Goal: Book appointment/travel/reservation

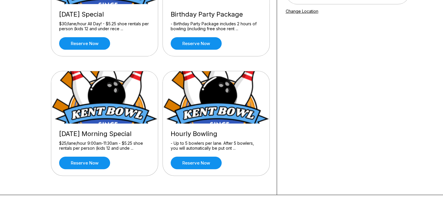
scroll to position [113, 0]
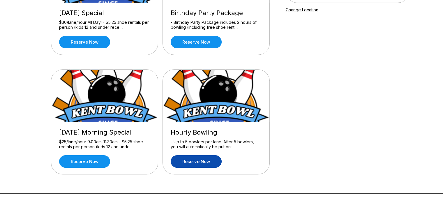
click at [218, 160] on link "Reserve now" at bounding box center [196, 162] width 51 height 13
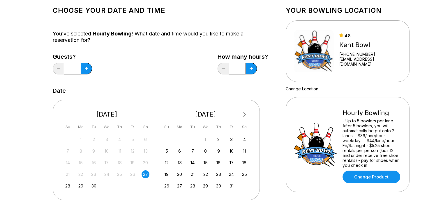
scroll to position [34, 0]
click at [86, 66] on button at bounding box center [86, 69] width 11 height 12
click at [85, 63] on button at bounding box center [86, 69] width 11 height 12
click at [90, 64] on div "Guests? *" at bounding box center [72, 65] width 39 height 24
click at [89, 63] on button at bounding box center [86, 69] width 11 height 12
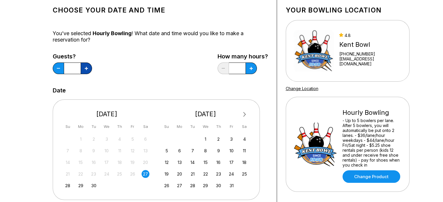
click at [89, 63] on button at bounding box center [86, 69] width 11 height 12
click at [88, 59] on div "Guests? *" at bounding box center [72, 65] width 39 height 24
click at [89, 64] on button at bounding box center [86, 69] width 11 height 12
click at [88, 65] on button at bounding box center [86, 69] width 11 height 12
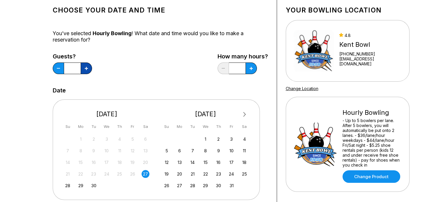
type input "*"
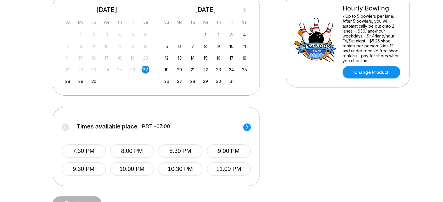
scroll to position [155, 0]
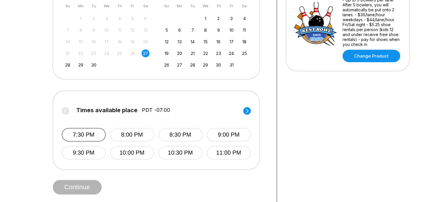
click at [70, 135] on button "7:30 PM" at bounding box center [84, 135] width 44 height 14
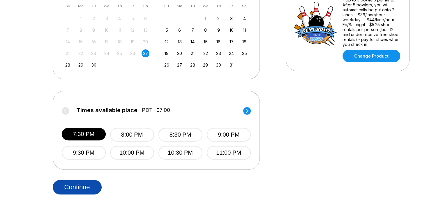
click at [71, 190] on button "Continue" at bounding box center [77, 187] width 49 height 15
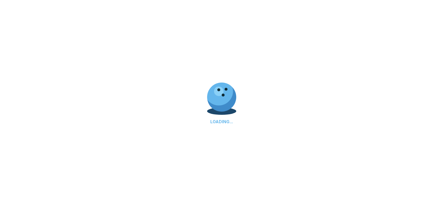
select select "**"
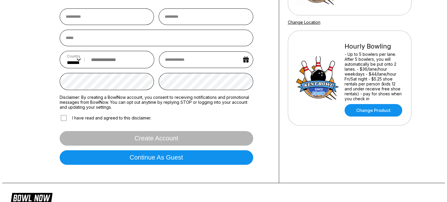
scroll to position [101, 0]
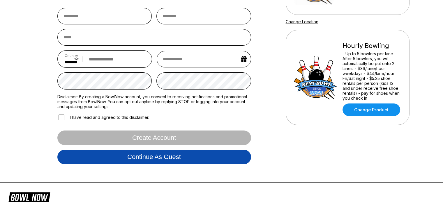
click at [75, 156] on button "Continue as guest" at bounding box center [154, 157] width 194 height 15
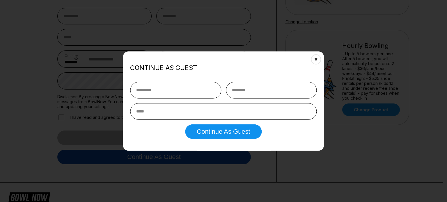
type input "*****"
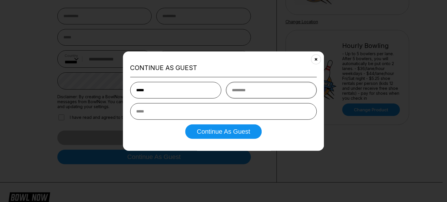
click at [253, 90] on input "text" at bounding box center [271, 90] width 91 height 17
type input "********"
click at [201, 114] on input "email" at bounding box center [223, 111] width 187 height 17
type input "**********"
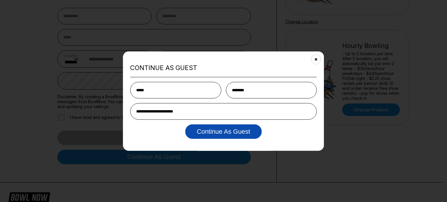
click at [207, 135] on button "Continue as Guest" at bounding box center [223, 132] width 77 height 15
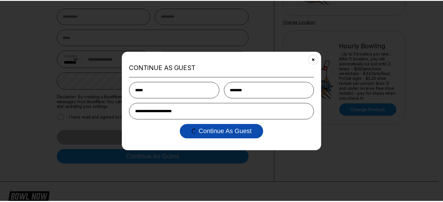
scroll to position [0, 0]
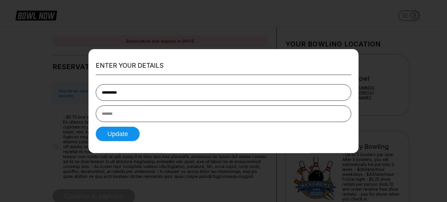
type input "**********"
click at [265, 113] on input "text" at bounding box center [224, 114] width 256 height 17
type input "**********"
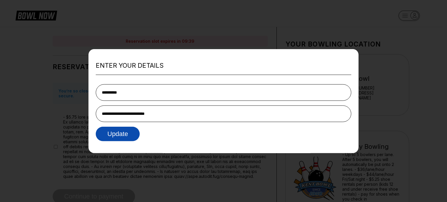
click at [108, 139] on button "Update" at bounding box center [118, 134] width 44 height 15
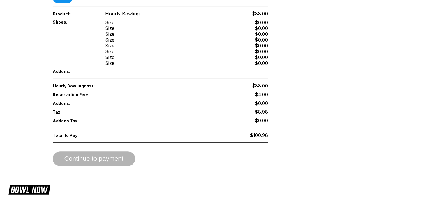
scroll to position [309, 0]
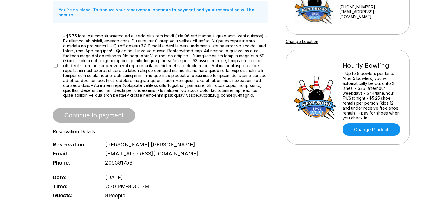
scroll to position [86, 0]
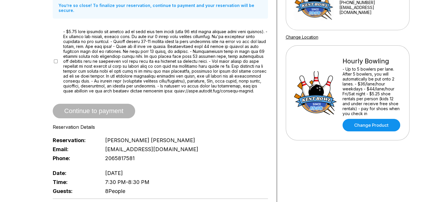
click at [50, 57] on div "Reservation slot expires in 08:57 Reservation Summary You’re so close! To final…" at bounding box center [160, 168] width 233 height 455
click at [61, 109] on span "Continue to payment" at bounding box center [94, 112] width 82 height 6
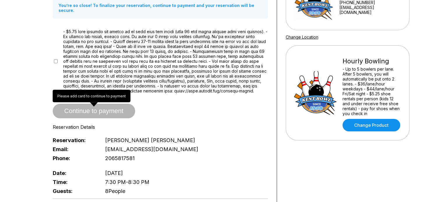
click at [62, 112] on span "Continue to payment" at bounding box center [94, 112] width 82 height 6
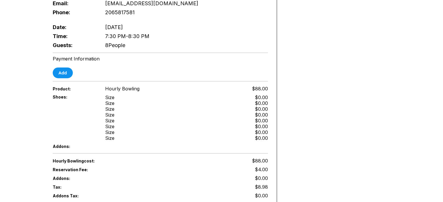
scroll to position [233, 0]
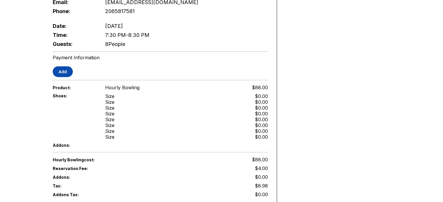
click at [55, 71] on button "Add" at bounding box center [63, 71] width 20 height 11
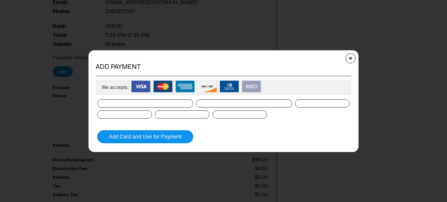
click at [347, 57] on button "Close" at bounding box center [351, 58] width 14 height 14
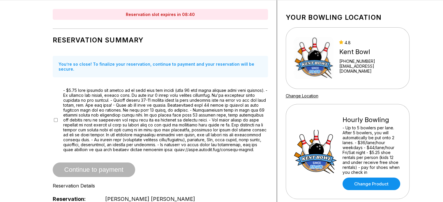
scroll to position [27, 0]
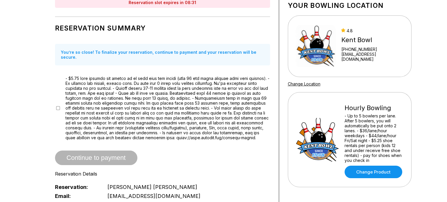
scroll to position [0, 0]
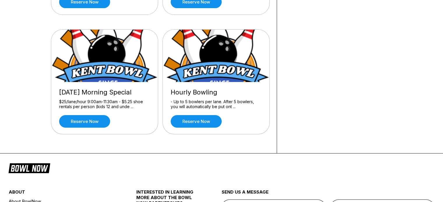
scroll to position [154, 0]
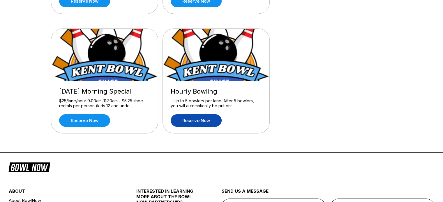
click at [198, 124] on link "Reserve now" at bounding box center [196, 120] width 51 height 13
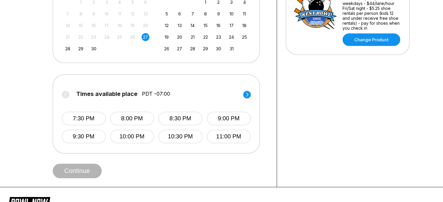
scroll to position [175, 0]
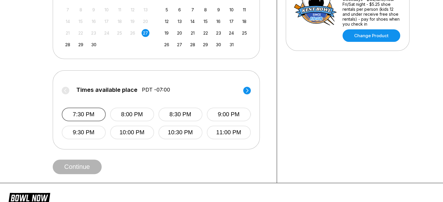
click at [94, 109] on button "7:30 PM" at bounding box center [84, 115] width 44 height 14
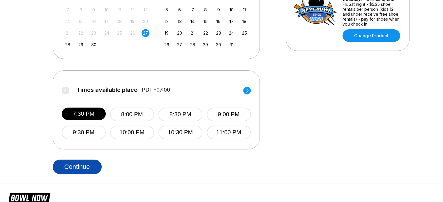
click at [73, 167] on button "Continue" at bounding box center [77, 167] width 49 height 15
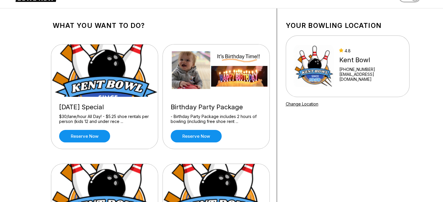
scroll to position [19, 0]
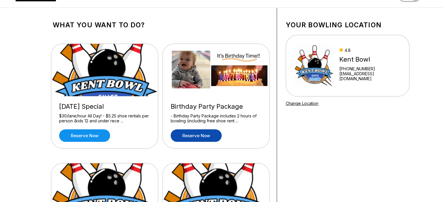
click at [181, 133] on link "Reserve now" at bounding box center [196, 136] width 51 height 13
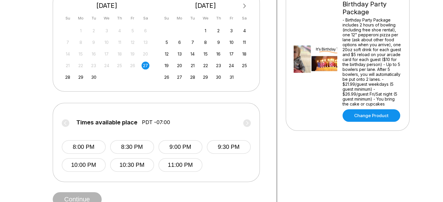
scroll to position [145, 0]
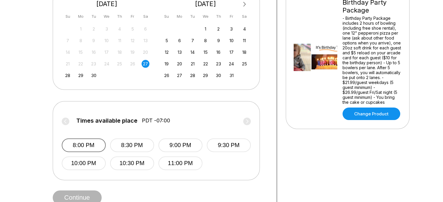
click at [66, 140] on button "8:00 PM" at bounding box center [84, 146] width 44 height 14
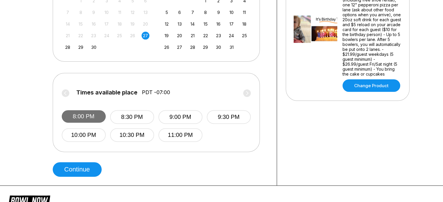
scroll to position [175, 0]
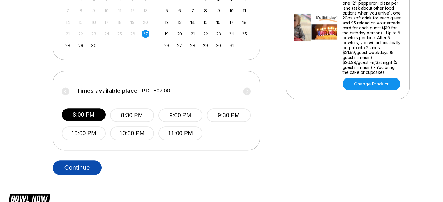
click at [57, 165] on button "Continue" at bounding box center [77, 168] width 49 height 15
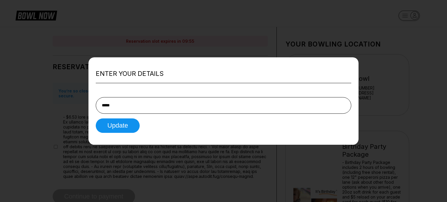
type input "**********"
click at [107, 128] on button "Update" at bounding box center [118, 126] width 44 height 15
